Goal: Task Accomplishment & Management: Complete application form

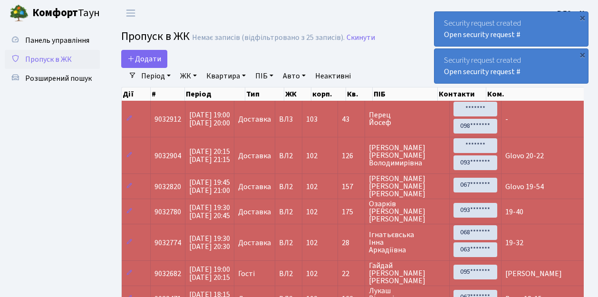
select select "25"
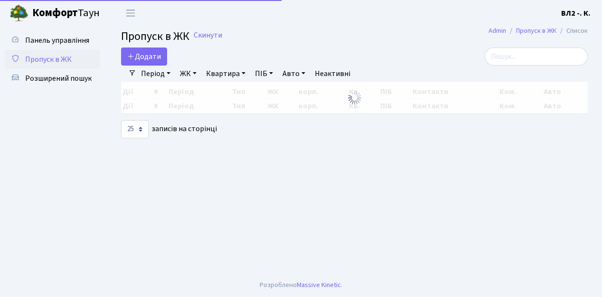
select select "25"
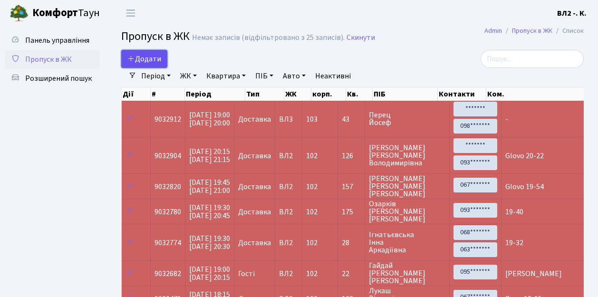
click at [163, 66] on link "Додати" at bounding box center [144, 59] width 46 height 18
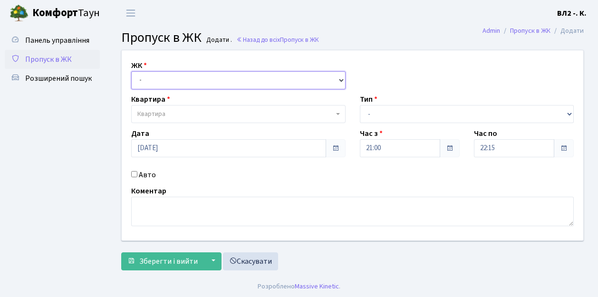
click at [341, 80] on select "- ВЛ1, Ужгородський пров., 4/1 ВЛ2, Голосіївський просп., 76 ВЛ3, пр.Голосіївсь…" at bounding box center [238, 80] width 214 height 18
select select "317"
click at [131, 71] on select "- ВЛ1, Ужгородський пров., 4/1 ВЛ2, Голосіївський просп., 76 ВЛ3, пр.Голосіївсь…" at bounding box center [238, 80] width 214 height 18
select select
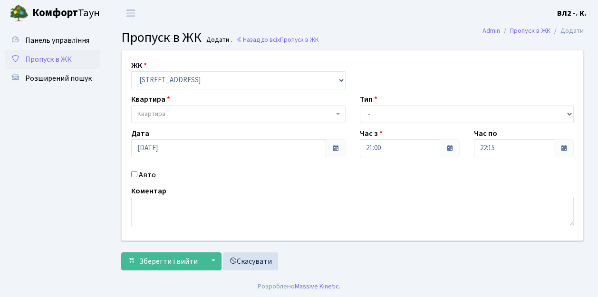
click at [337, 112] on span "Квартира" at bounding box center [238, 114] width 214 height 18
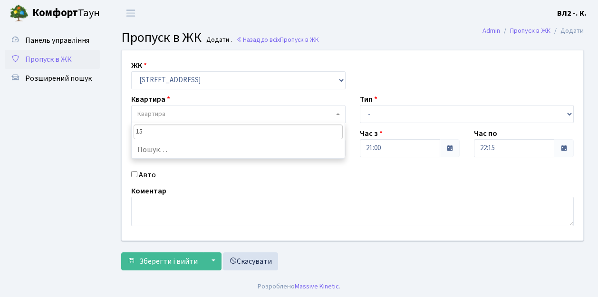
type input "157"
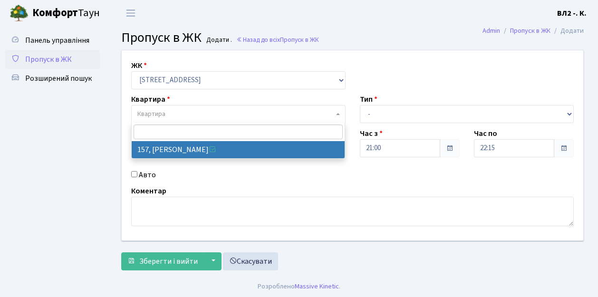
select select "38407"
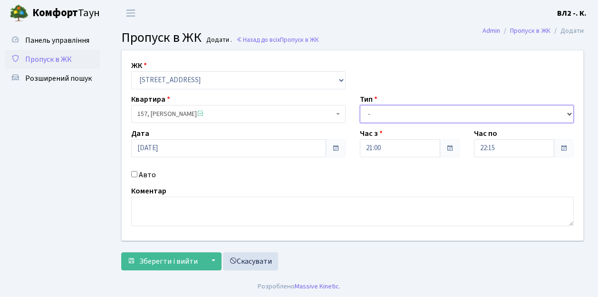
drag, startPoint x: 567, startPoint y: 111, endPoint x: 521, endPoint y: 104, distance: 46.2
click at [567, 111] on select "- Доставка Таксі Гості Сервіс" at bounding box center [467, 114] width 214 height 18
select select "1"
click at [360, 105] on select "- Доставка Таксі Гості Сервіс" at bounding box center [467, 114] width 214 height 18
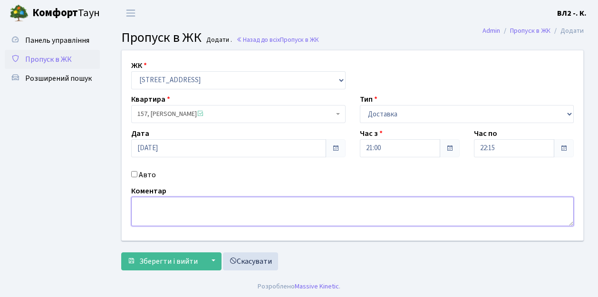
click at [140, 201] on textarea at bounding box center [352, 211] width 442 height 29
type textarea "21-10"
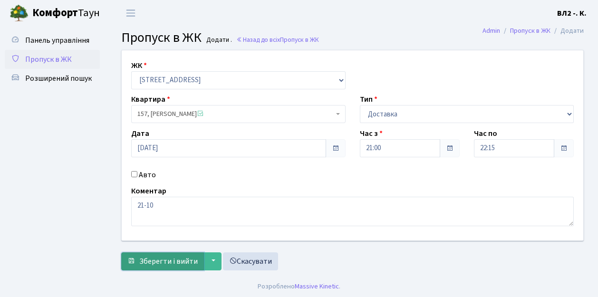
click at [155, 261] on span "Зберегти і вийти" at bounding box center [168, 261] width 58 height 10
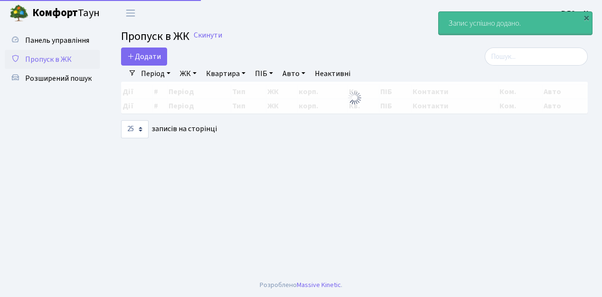
select select "25"
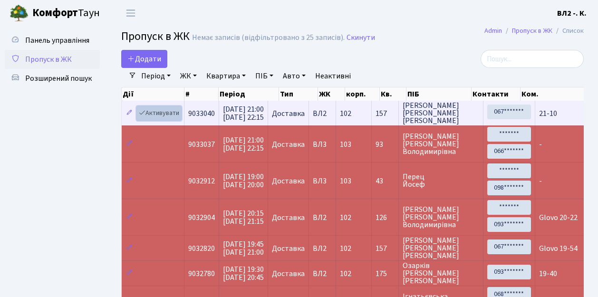
click at [168, 120] on link "Активувати" at bounding box center [158, 113] width 45 height 15
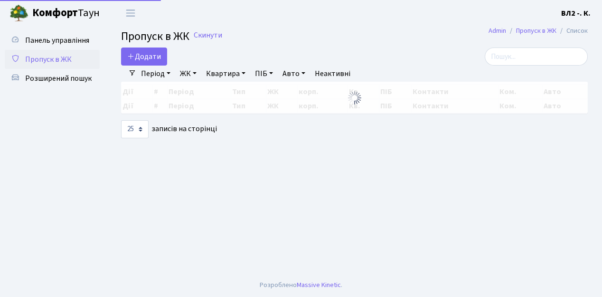
select select "25"
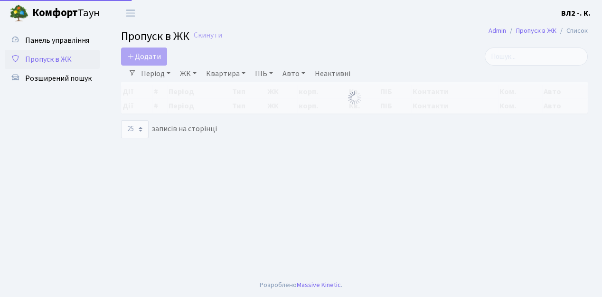
select select "25"
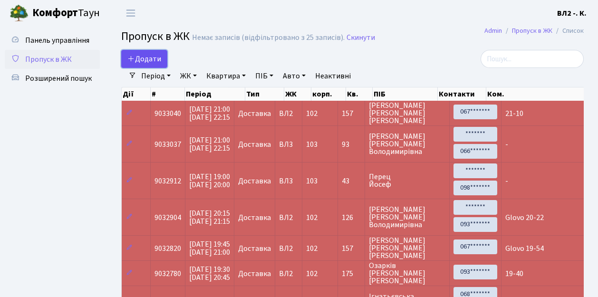
click at [163, 63] on link "Додати" at bounding box center [144, 59] width 46 height 18
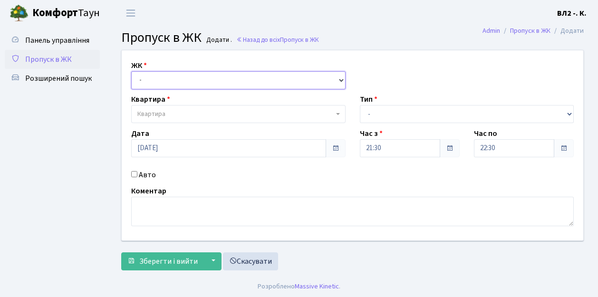
click at [341, 79] on select "- ВЛ1, Ужгородський пров., 4/1 ВЛ2, Голосіївський просп., 76 ВЛ3, пр.Голосіївсь…" at bounding box center [238, 80] width 214 height 18
select select "317"
click at [131, 71] on select "- ВЛ1, Ужгородський пров., 4/1 ВЛ2, Голосіївський просп., 76 ВЛ3, пр.Голосіївсь…" at bounding box center [238, 80] width 214 height 18
select select
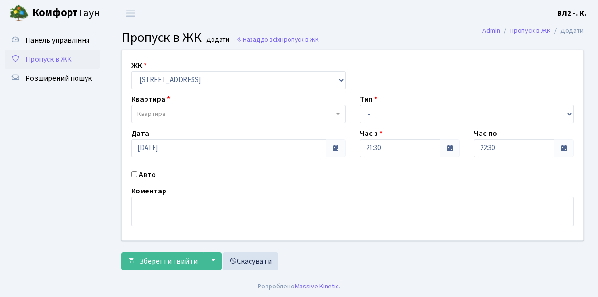
click at [336, 115] on b at bounding box center [338, 114] width 4 height 2
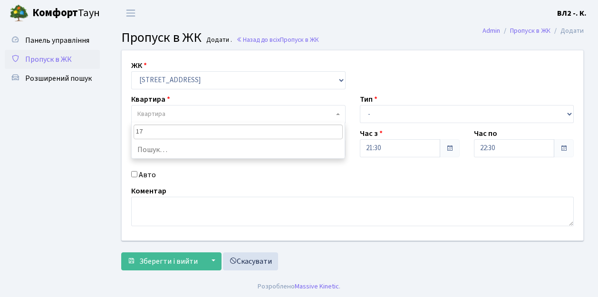
type input "175"
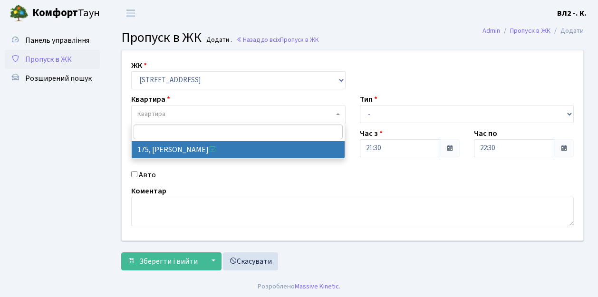
select select "38461"
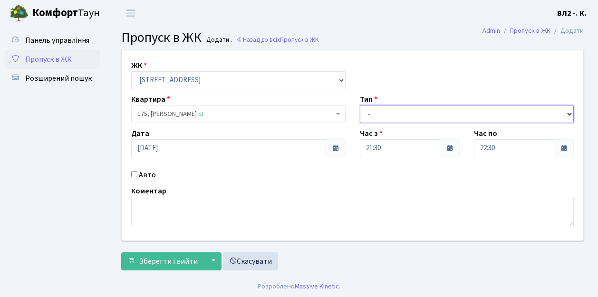
drag, startPoint x: 569, startPoint y: 113, endPoint x: 546, endPoint y: 107, distance: 23.9
click at [569, 112] on select "- Доставка Таксі Гості Сервіс" at bounding box center [467, 114] width 214 height 18
select select "1"
click at [360, 105] on select "- Доставка Таксі Гості Сервіс" at bounding box center [467, 114] width 214 height 18
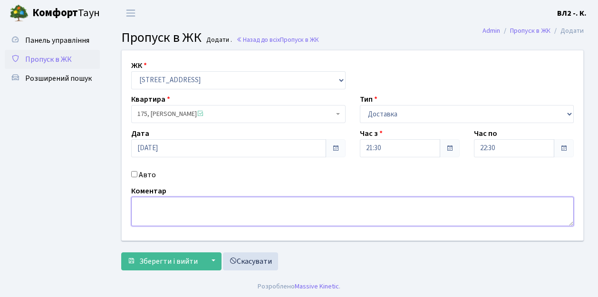
click at [134, 201] on textarea at bounding box center [352, 211] width 442 height 29
type textarea "21-34"
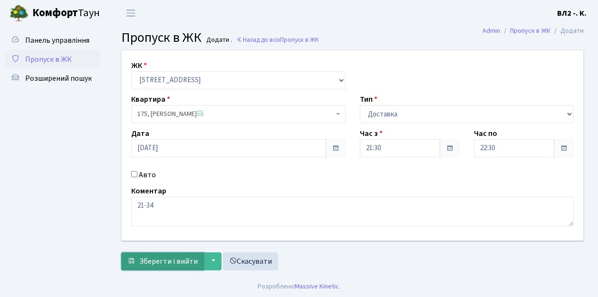
click at [151, 262] on span "Зберегти і вийти" at bounding box center [168, 261] width 58 height 10
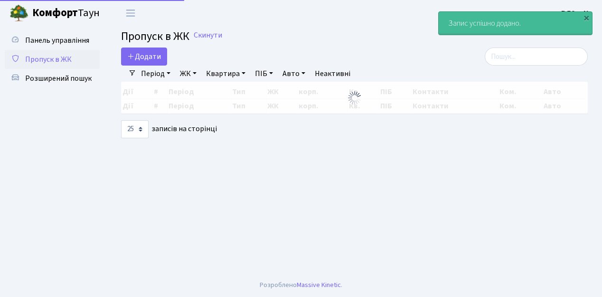
select select "25"
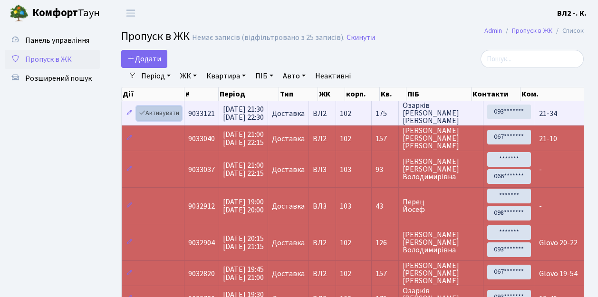
click at [177, 119] on link "Активувати" at bounding box center [158, 113] width 45 height 15
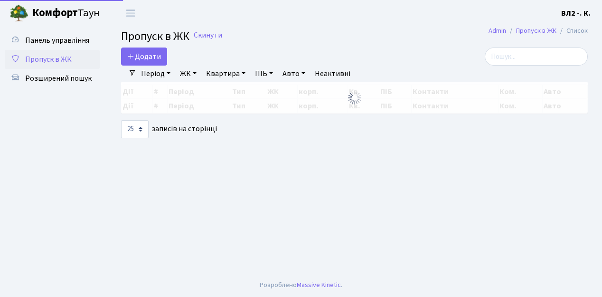
select select "25"
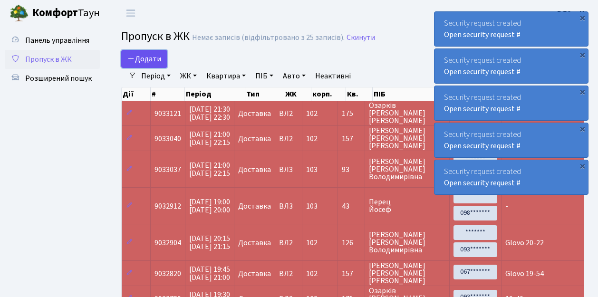
click at [161, 64] on link "Додати" at bounding box center [144, 59] width 46 height 18
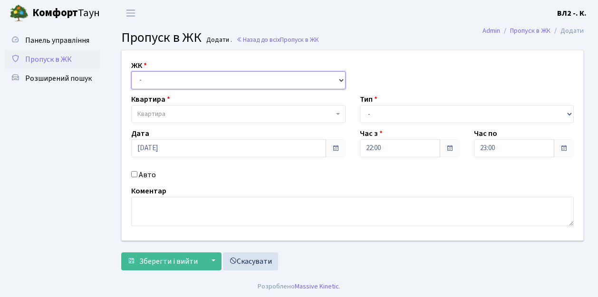
click at [341, 79] on select "- [STREET_ADDRESS][PERSON_NAME]" at bounding box center [238, 80] width 214 height 18
select select "317"
click at [131, 71] on select "- [STREET_ADDRESS][PERSON_NAME]" at bounding box center [238, 80] width 214 height 18
select select
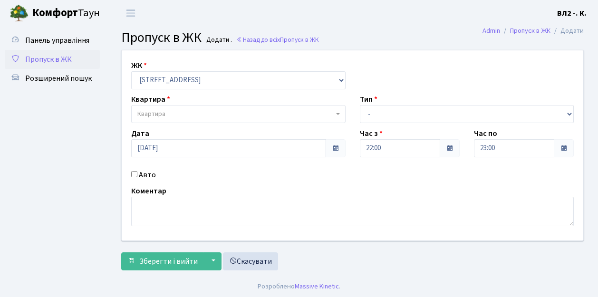
click at [335, 111] on span "Квартира" at bounding box center [238, 114] width 214 height 18
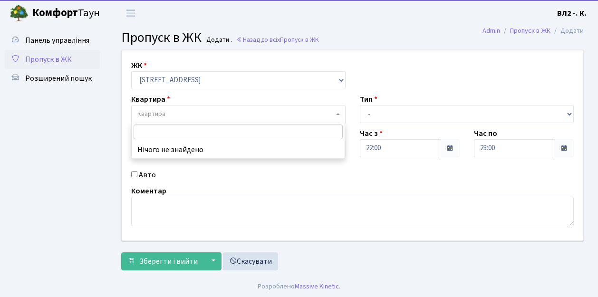
type input "3"
type input "61"
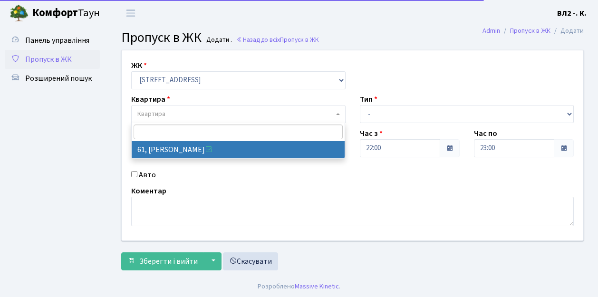
select select "38122"
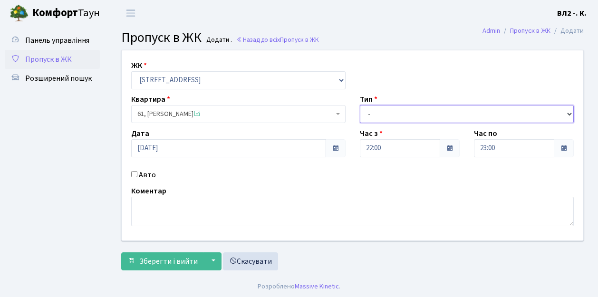
drag, startPoint x: 569, startPoint y: 112, endPoint x: 548, endPoint y: 108, distance: 20.8
click at [569, 112] on select "- Доставка Таксі Гості Сервіс" at bounding box center [467, 114] width 214 height 18
select select "1"
click at [360, 105] on select "- Доставка Таксі Гості Сервіс" at bounding box center [467, 114] width 214 height 18
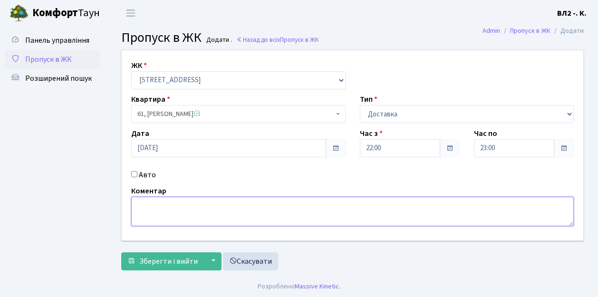
click at [141, 201] on textarea at bounding box center [352, 211] width 442 height 29
type textarea "Glovo 21-59"
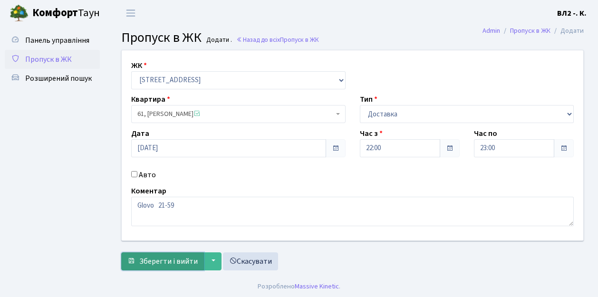
click at [141, 262] on span "Зберегти і вийти" at bounding box center [168, 261] width 58 height 10
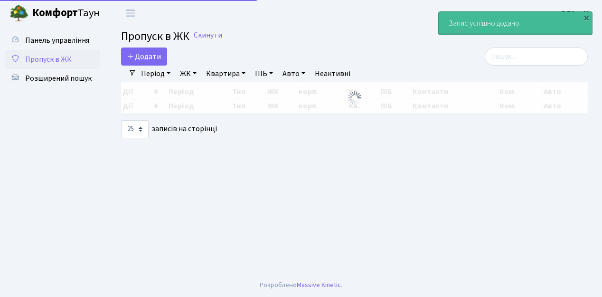
select select "25"
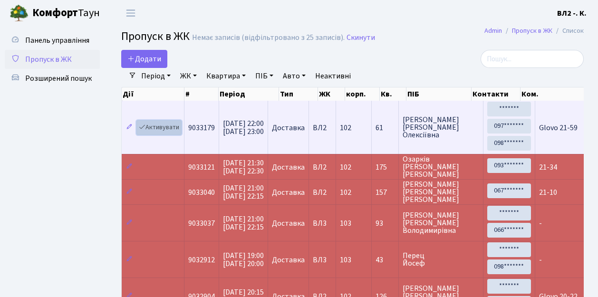
click at [177, 132] on link "Активувати" at bounding box center [158, 127] width 45 height 15
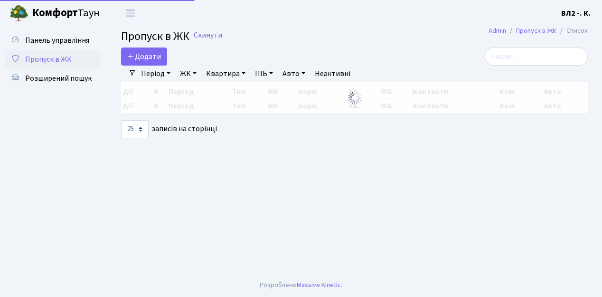
select select "25"
